Goal: Information Seeking & Learning: Compare options

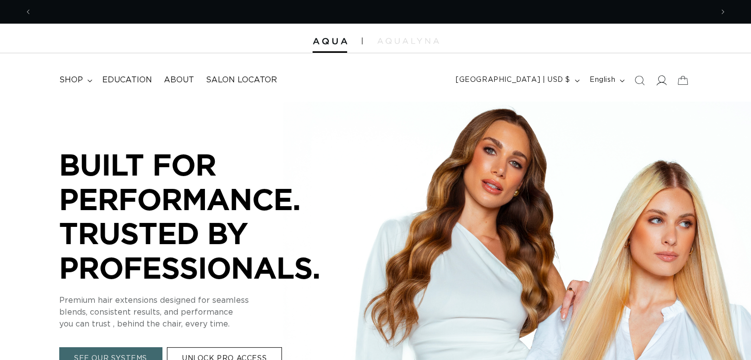
click at [661, 79] on icon at bounding box center [660, 80] width 10 height 10
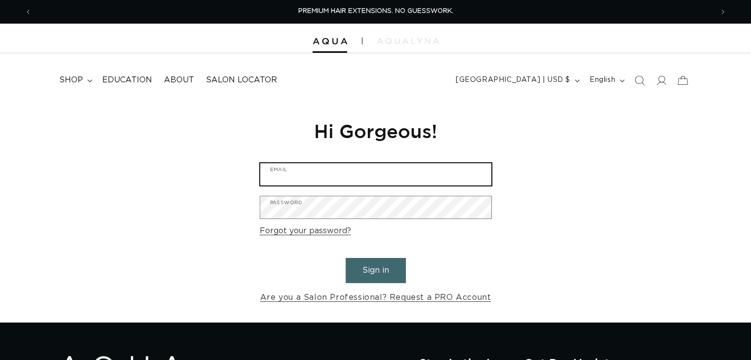
click at [286, 176] on input "Email" at bounding box center [375, 174] width 231 height 22
type input "avi.yerushalmi@gmail.com"
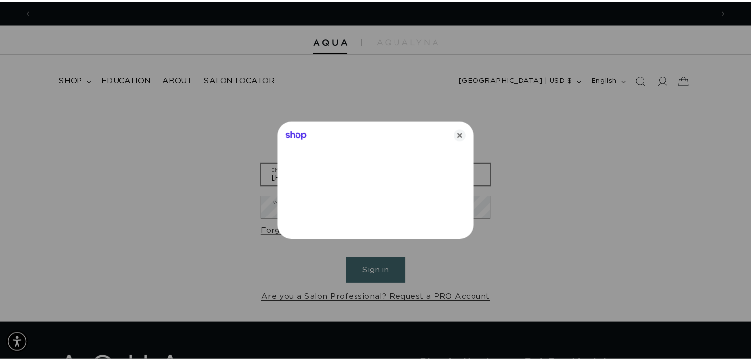
scroll to position [0, 1376]
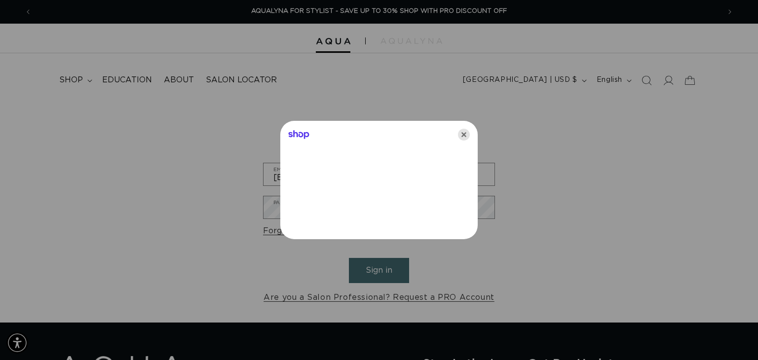
click at [461, 137] on icon "Close" at bounding box center [464, 135] width 12 height 12
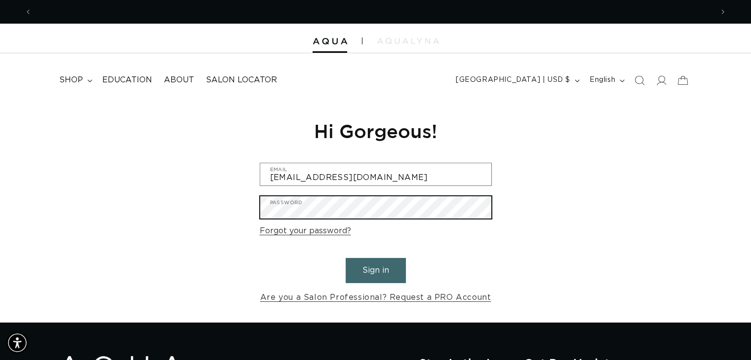
scroll to position [0, 0]
click at [345, 258] on button "Sign in" at bounding box center [375, 270] width 60 height 25
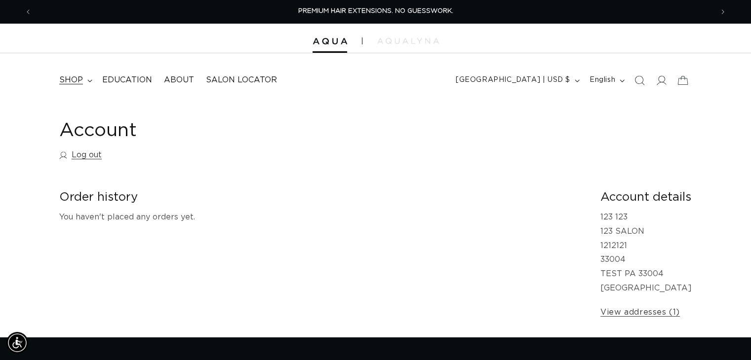
click at [68, 78] on span "shop" at bounding box center [71, 80] width 24 height 10
click at [89, 79] on icon at bounding box center [89, 80] width 5 height 3
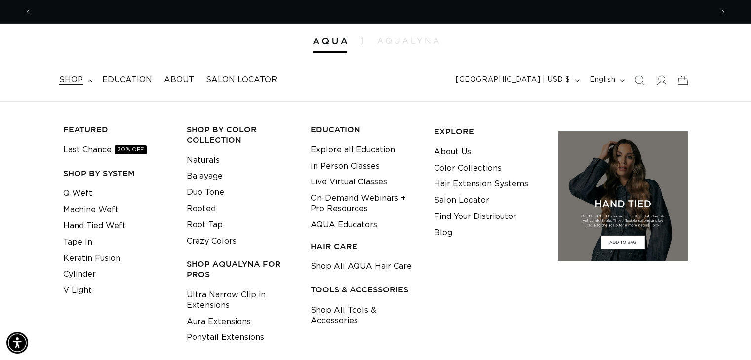
scroll to position [0, 1361]
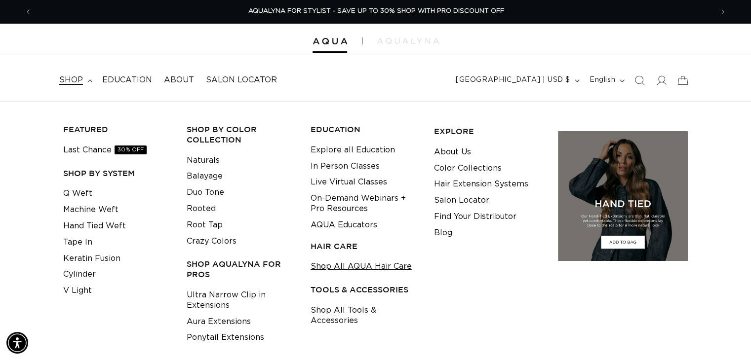
click at [345, 265] on link "Shop All AQUA Hair Care" at bounding box center [360, 267] width 101 height 16
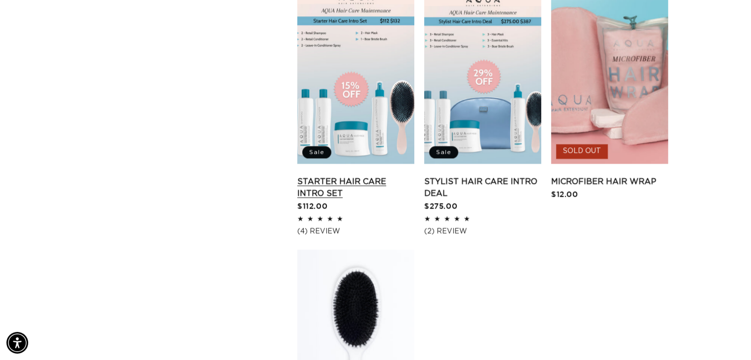
click at [350, 176] on link "Starter Hair Care Intro Set" at bounding box center [355, 188] width 117 height 24
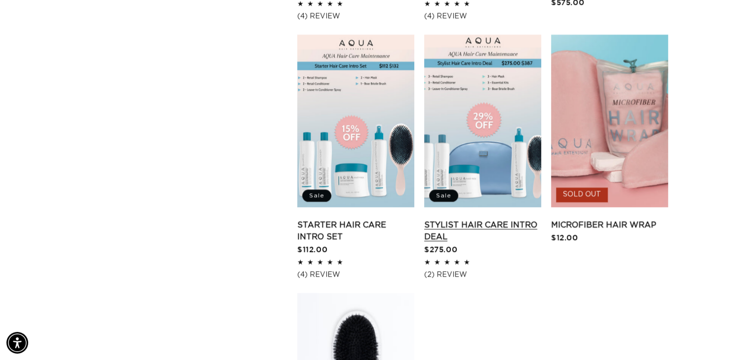
scroll to position [1138, 0]
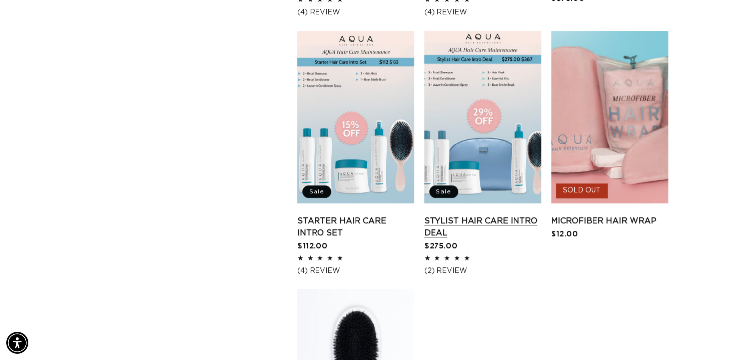
click at [458, 231] on link "Stylist Hair Care Intro Deal" at bounding box center [482, 227] width 117 height 24
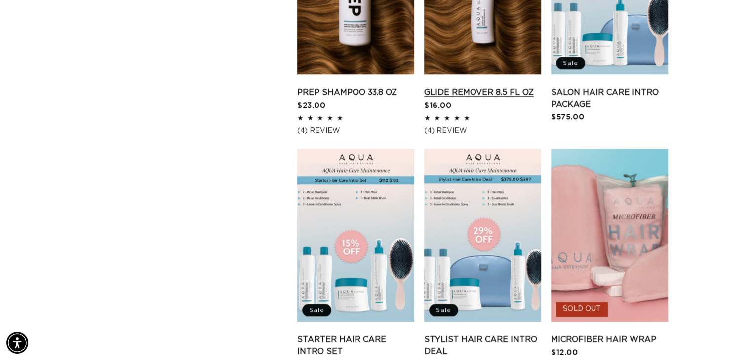
scroll to position [0, 0]
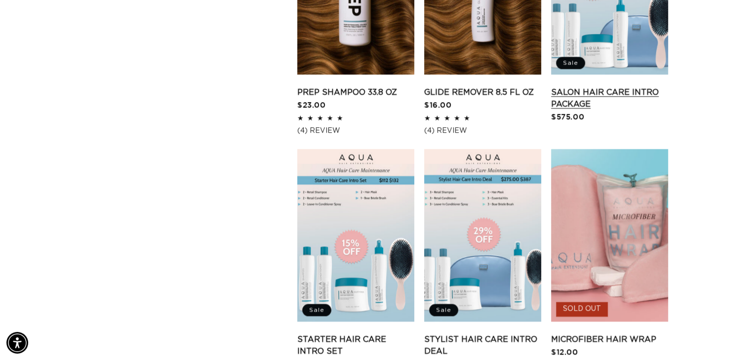
click at [567, 98] on link "Salon Hair Care Intro Package" at bounding box center [609, 98] width 117 height 24
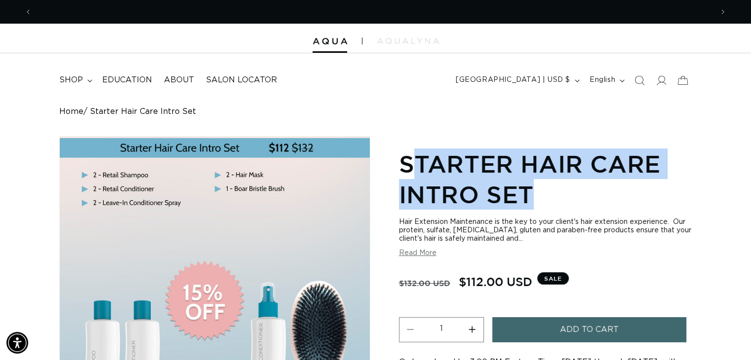
scroll to position [0, 681]
drag, startPoint x: 533, startPoint y: 198, endPoint x: 405, endPoint y: 161, distance: 133.4
click at [405, 161] on h1 "Starter Hair Care Intro Set" at bounding box center [545, 180] width 293 height 62
copy h1 "Starter Hair Care Intro Set"
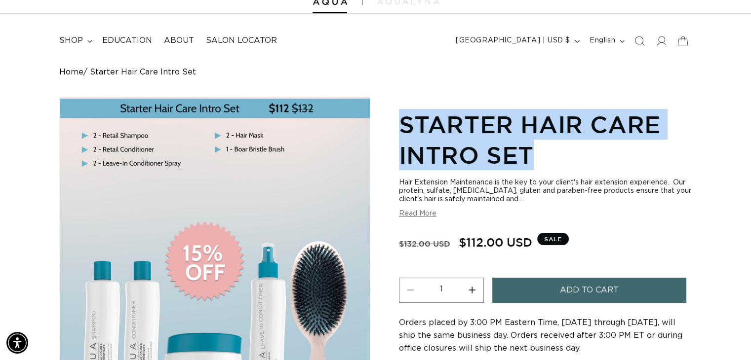
scroll to position [0, 1361]
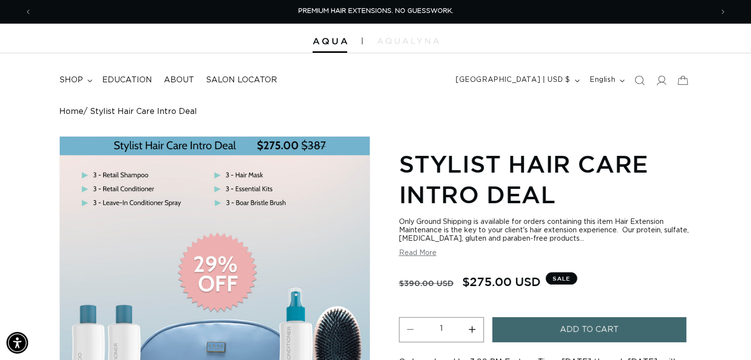
drag, startPoint x: 539, startPoint y: 281, endPoint x: 457, endPoint y: 283, distance: 81.9
click at [457, 283] on div "Regular price $390.00 USD Sale price $275.00 USD" at bounding box center [472, 281] width 147 height 13
click at [477, 281] on span "$275.00 USD" at bounding box center [501, 281] width 78 height 19
drag, startPoint x: 539, startPoint y: 278, endPoint x: 463, endPoint y: 285, distance: 75.8
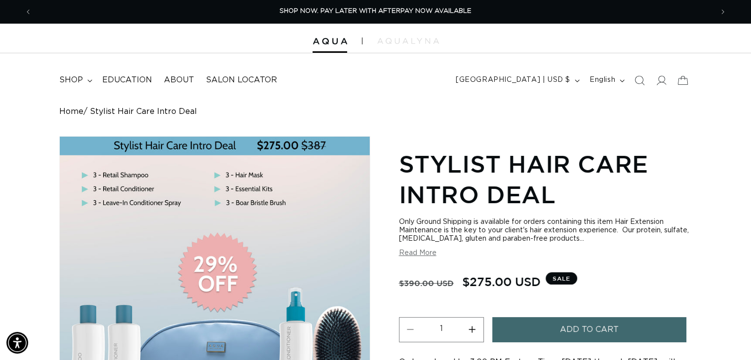
click at [463, 285] on span "$275.00 USD" at bounding box center [501, 281] width 78 height 19
copy span "$275.00 USD"
click at [548, 198] on h1 "Stylist Hair Care Intro Deal" at bounding box center [545, 180] width 293 height 62
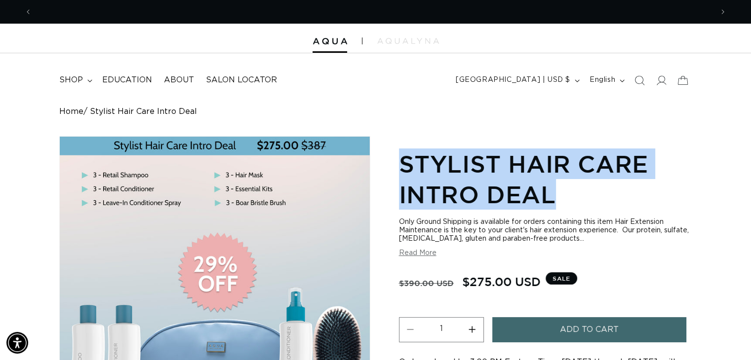
drag, startPoint x: 552, startPoint y: 199, endPoint x: 399, endPoint y: 165, distance: 156.2
click at [399, 165] on h1 "Stylist Hair Care Intro Deal" at bounding box center [545, 180] width 293 height 62
copy h1 "Stylist Hair Care Intro Deal"
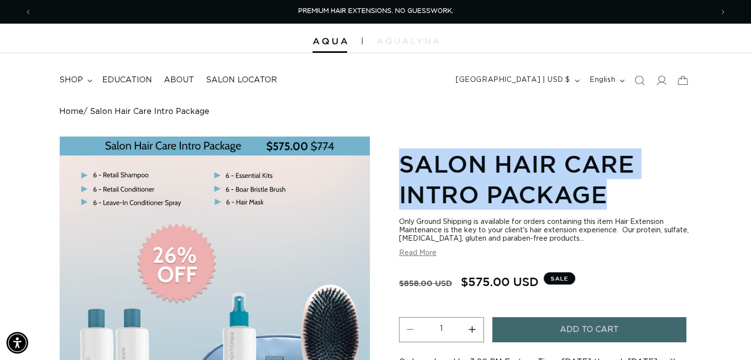
drag, startPoint x: 605, startPoint y: 199, endPoint x: 401, endPoint y: 169, distance: 206.6
click at [401, 169] on h1 "Salon Hair Care Intro Package" at bounding box center [545, 180] width 293 height 62
copy h1 "Salon Hair Care Intro Package"
